Goal: Information Seeking & Learning: Check status

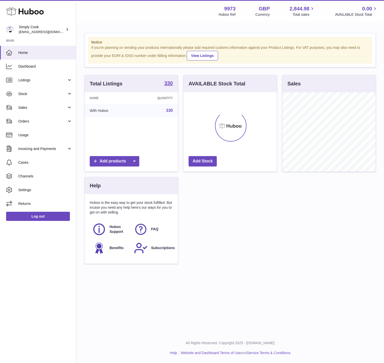
scroll to position [79, 93]
click at [51, 84] on link "Listings" at bounding box center [38, 80] width 76 height 14
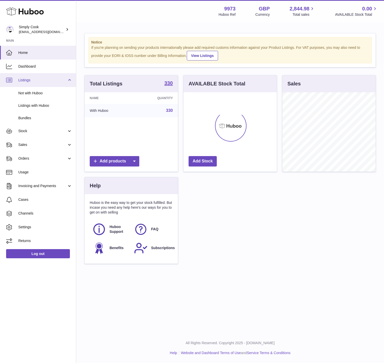
click at [29, 82] on span "Listings" at bounding box center [42, 80] width 49 height 5
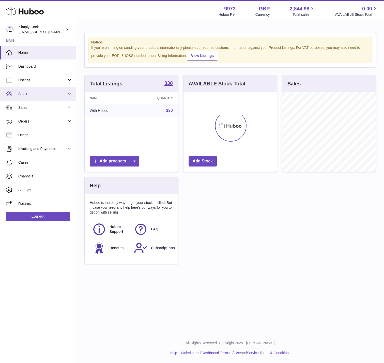
click at [28, 92] on span "Stock" at bounding box center [42, 94] width 49 height 5
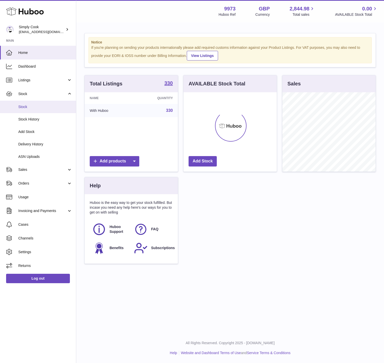
click at [32, 110] on link "Stock" at bounding box center [38, 107] width 76 height 12
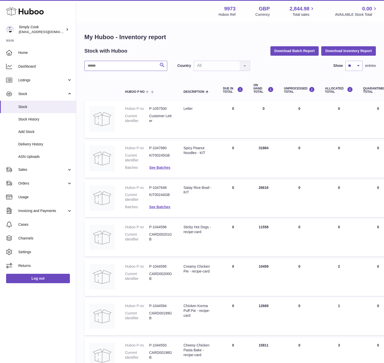
click at [135, 64] on input "text" at bounding box center [125, 66] width 83 height 10
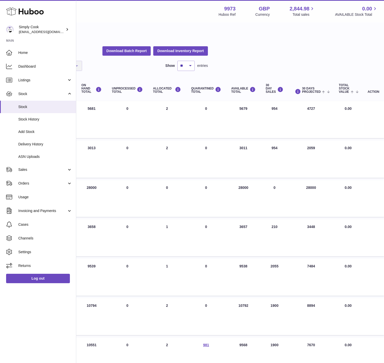
scroll to position [94, 168]
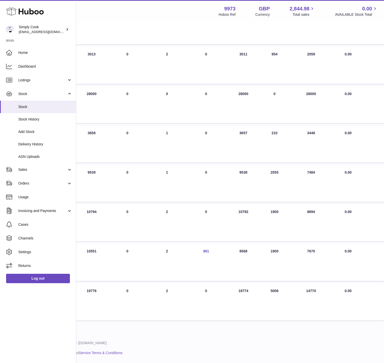
click at [205, 253] on link "981" at bounding box center [206, 251] width 6 height 4
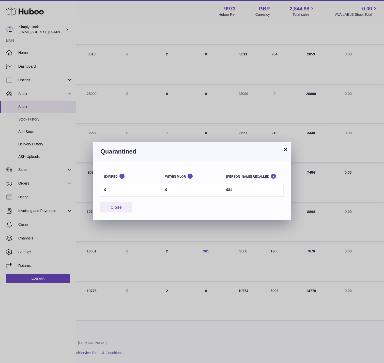
click at [284, 153] on button "×" at bounding box center [286, 150] width 6 height 6
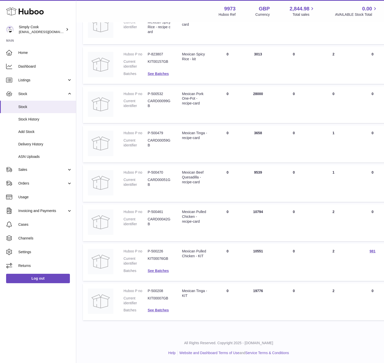
scroll to position [94, 0]
click at [159, 269] on dd "See Batches" at bounding box center [161, 271] width 24 height 5
click at [161, 271] on link "See Batches" at bounding box center [159, 271] width 21 height 4
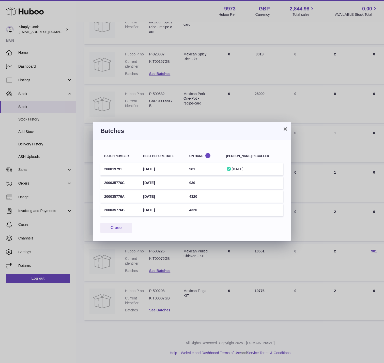
click at [288, 126] on button "×" at bounding box center [286, 129] width 6 height 6
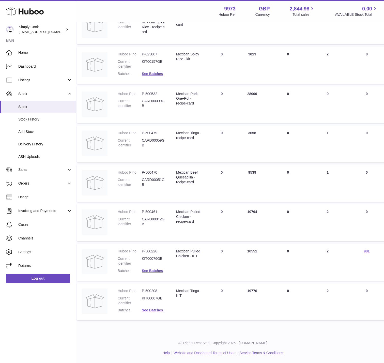
scroll to position [0, 7]
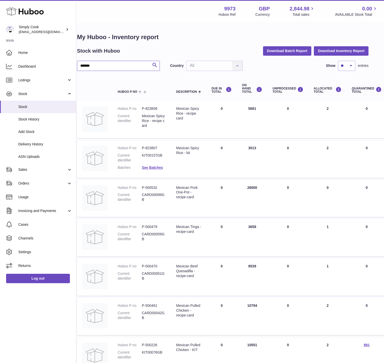
click at [106, 66] on input "*******" at bounding box center [118, 66] width 83 height 10
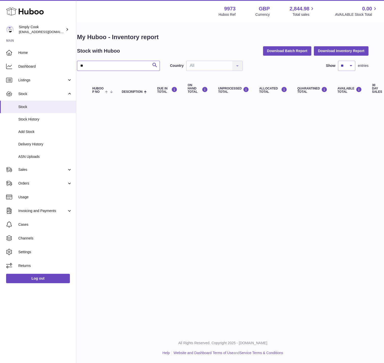
type input "*"
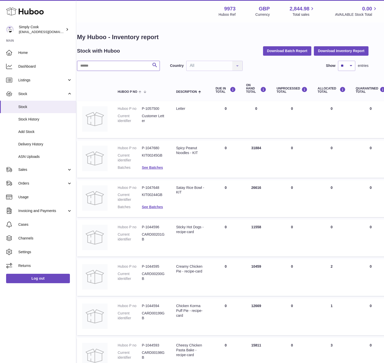
paste input "**********"
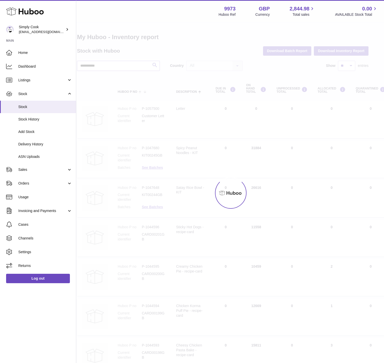
type input "**********"
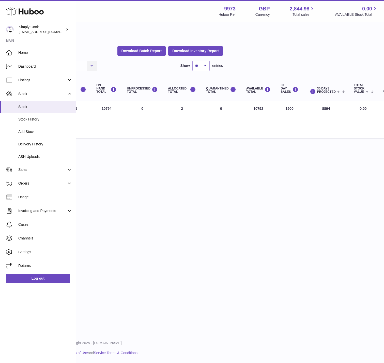
scroll to position [0, 169]
